Goal: Task Accomplishment & Management: Use online tool/utility

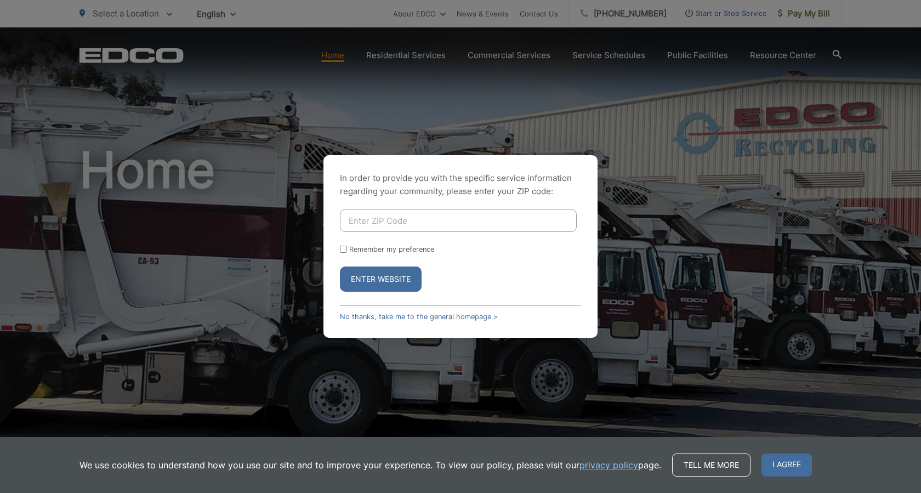
click at [396, 220] on input "Enter ZIP Code" at bounding box center [458, 220] width 237 height 23
type input "92007"
click at [384, 278] on button "Enter Website" at bounding box center [381, 279] width 82 height 25
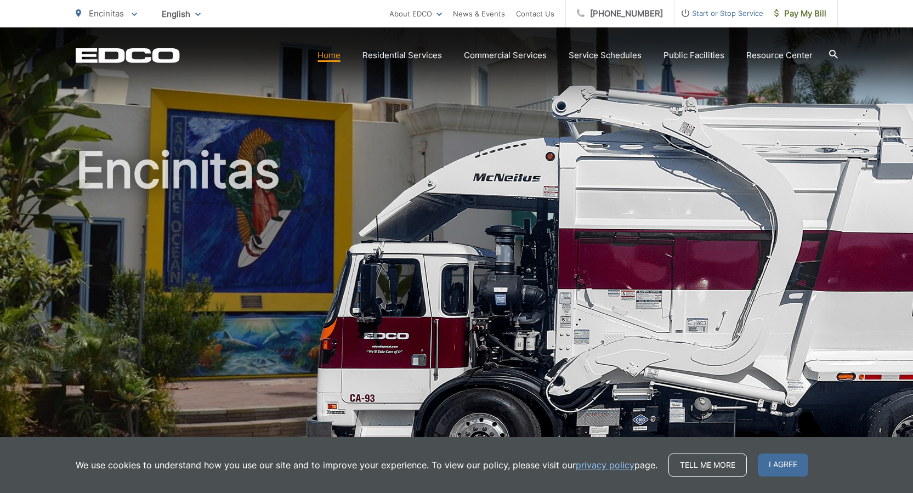
click at [528, 263] on h1 "Encinitas" at bounding box center [457, 316] width 762 height 347
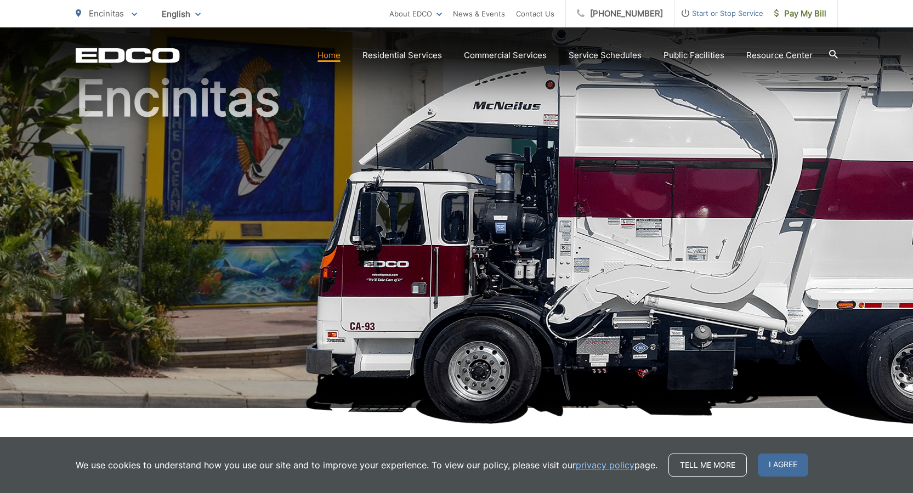
scroll to position [165, 0]
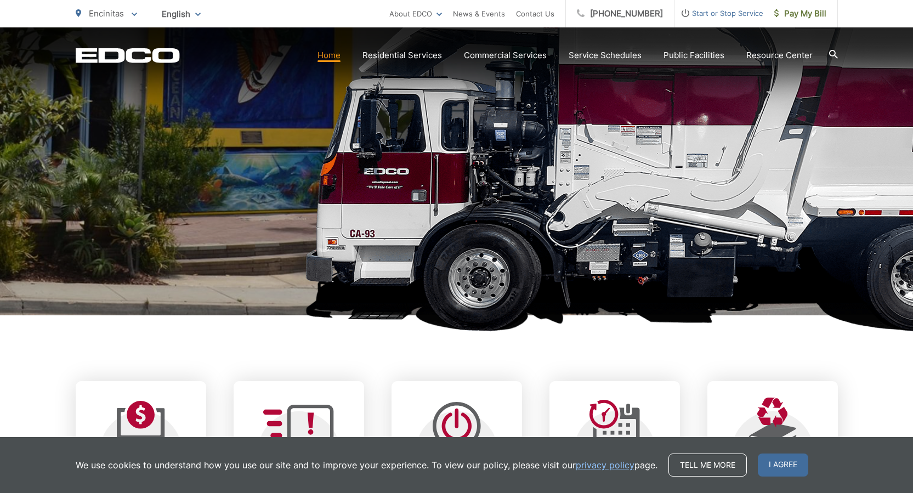
click at [785, 466] on span "I agree" at bounding box center [783, 465] width 50 height 23
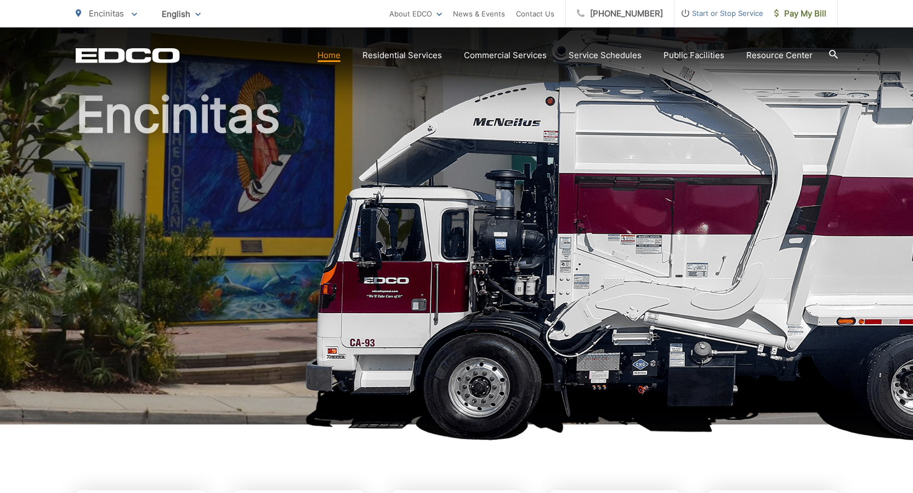
scroll to position [55, 0]
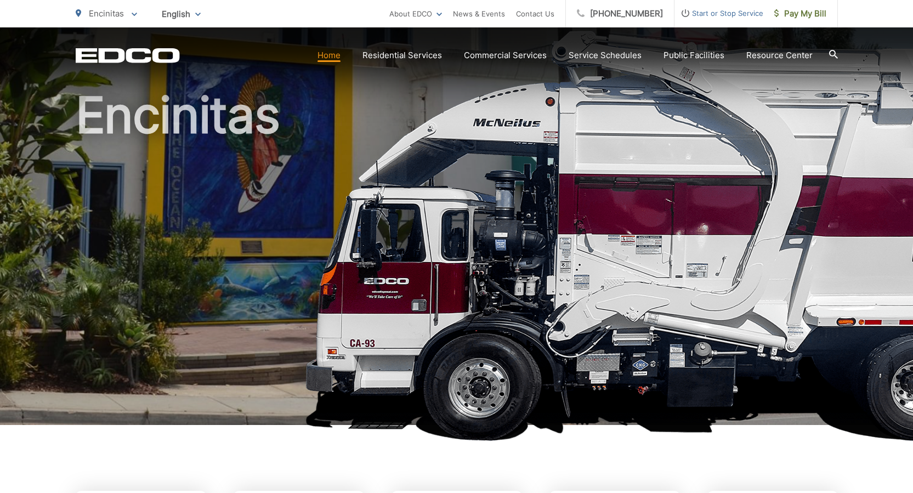
click at [411, 56] on link "Residential Services" at bounding box center [403, 55] width 80 height 13
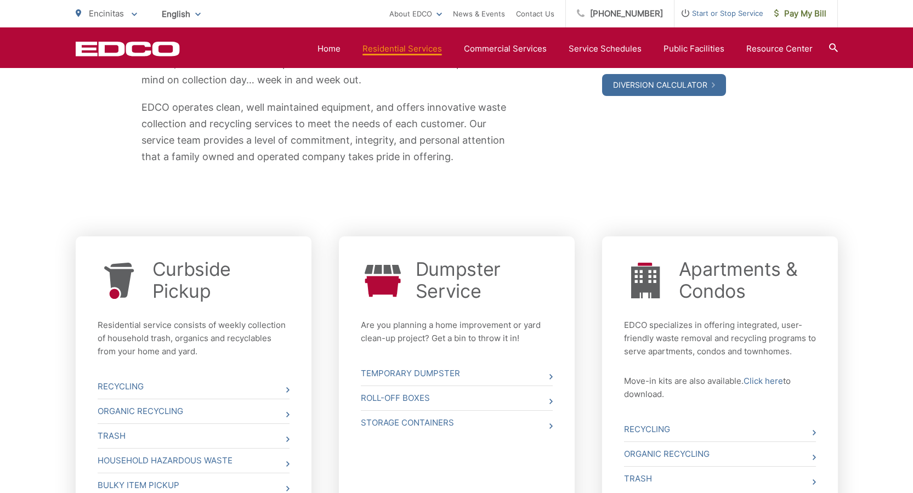
scroll to position [39, 0]
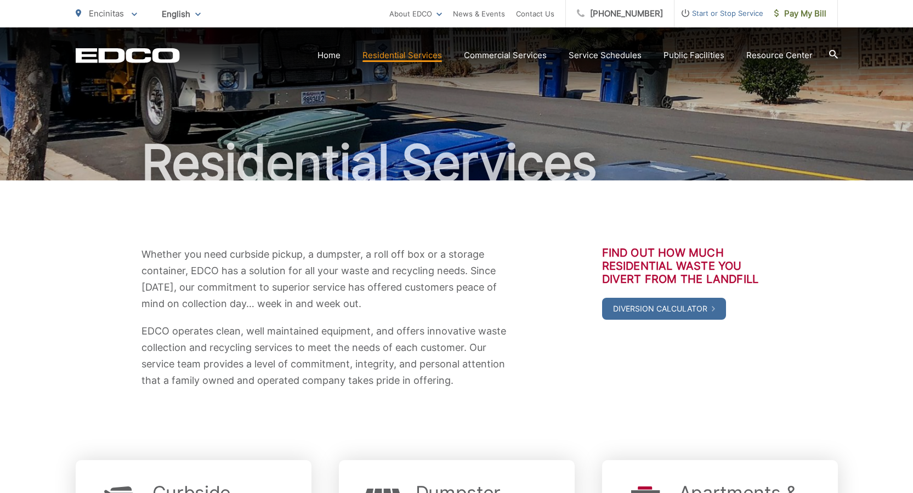
click at [784, 13] on span "Pay My Bill" at bounding box center [800, 13] width 52 height 13
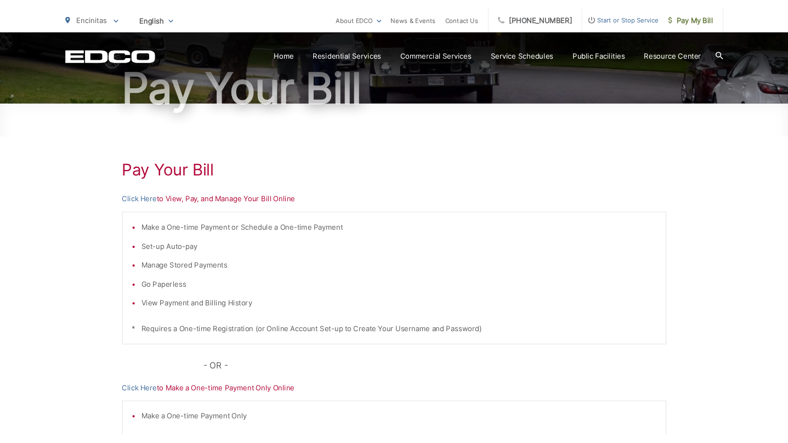
scroll to position [219, 0]
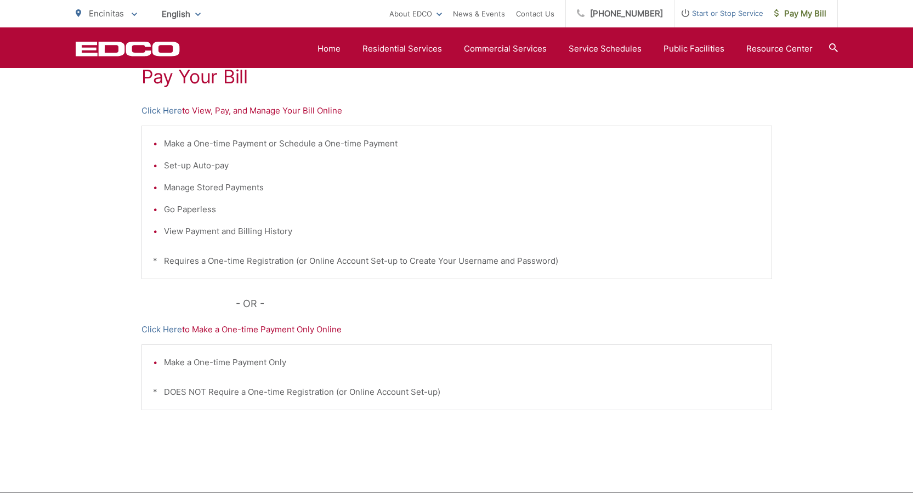
click at [161, 108] on link "Click Here" at bounding box center [162, 110] width 41 height 13
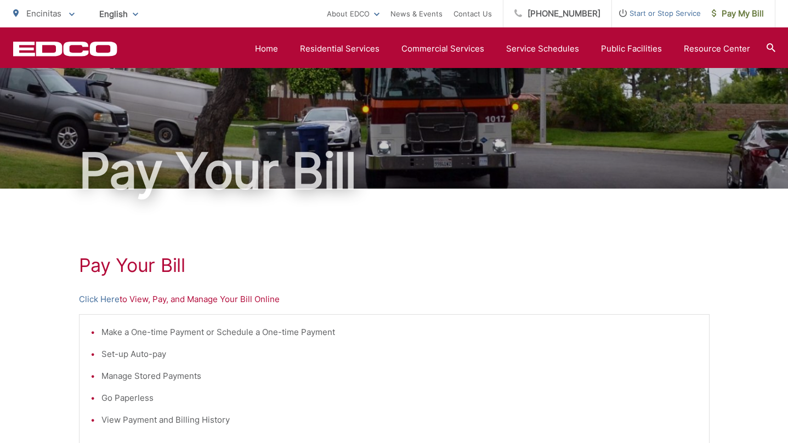
scroll to position [0, 0]
